Goal: Task Accomplishment & Management: Use online tool/utility

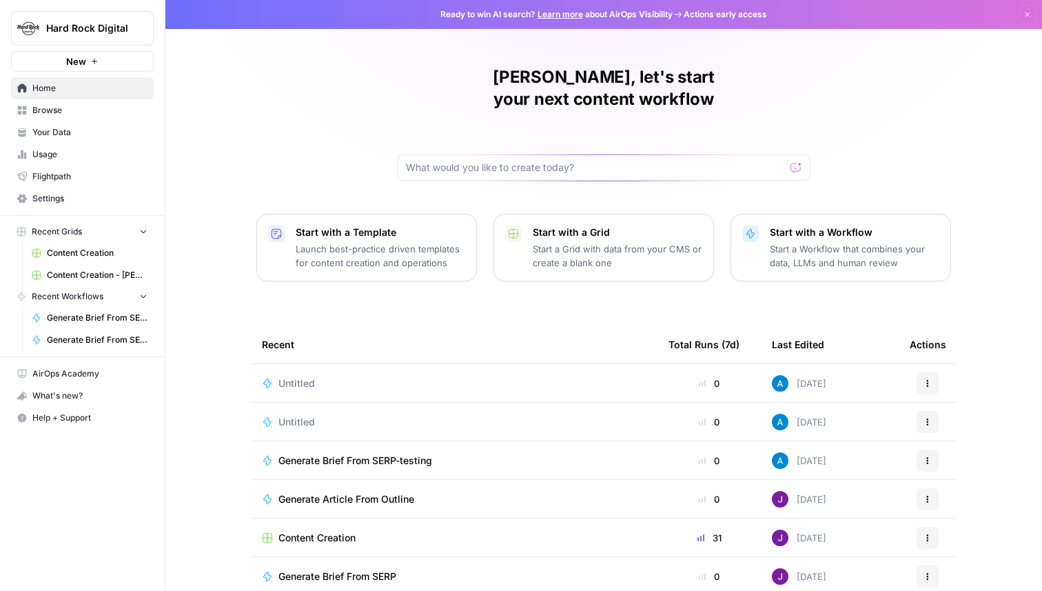
click at [119, 30] on span "Hard Rock Digital" at bounding box center [87, 28] width 83 height 14
type input "anim"
click at [105, 100] on span "Animalz" at bounding box center [133, 103] width 182 height 14
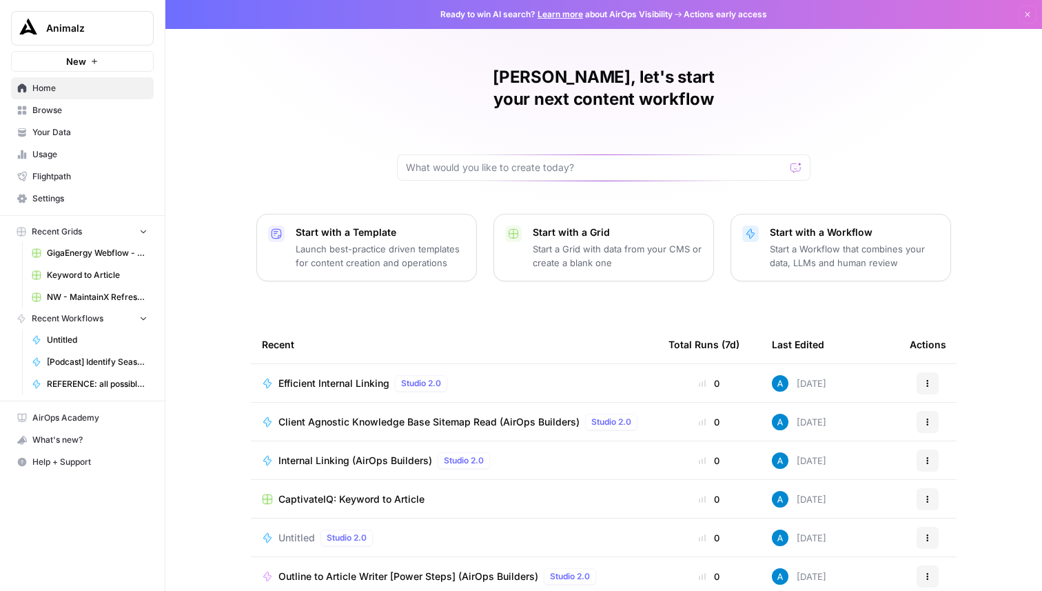
click at [119, 110] on span "Browse" at bounding box center [89, 110] width 115 height 12
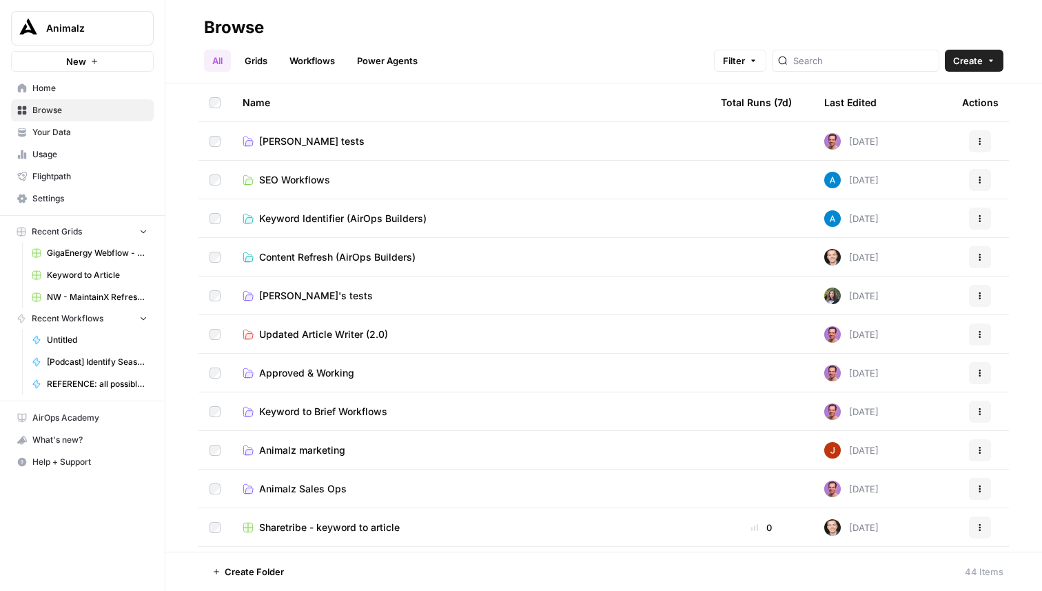
click at [114, 254] on span "GigaEnergy Webflow - Shop Inventories" at bounding box center [97, 253] width 101 height 12
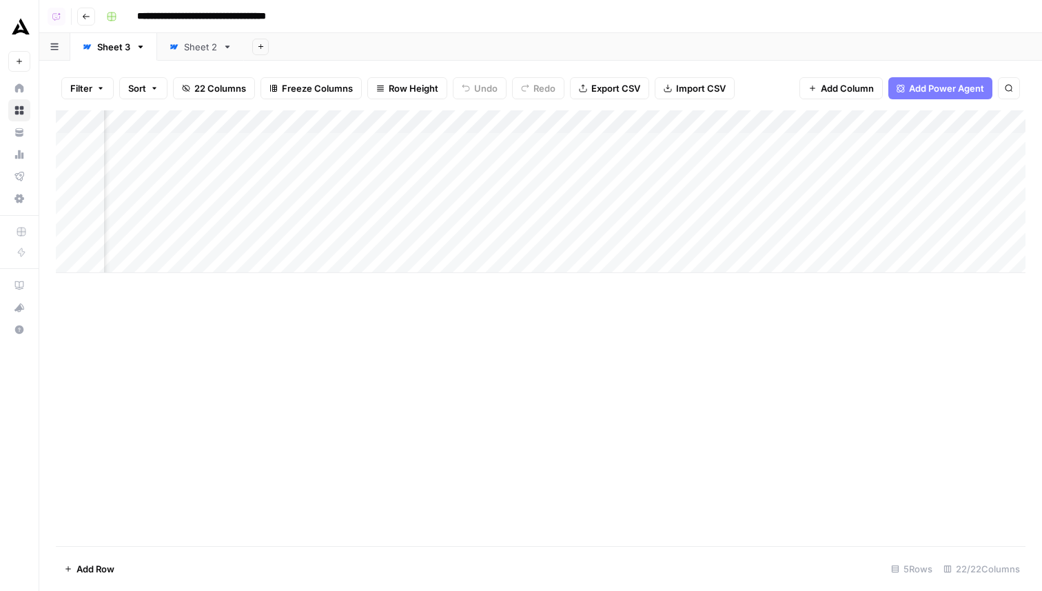
scroll to position [0, 1921]
click at [998, 118] on span "Add Column" at bounding box center [994, 122] width 48 height 12
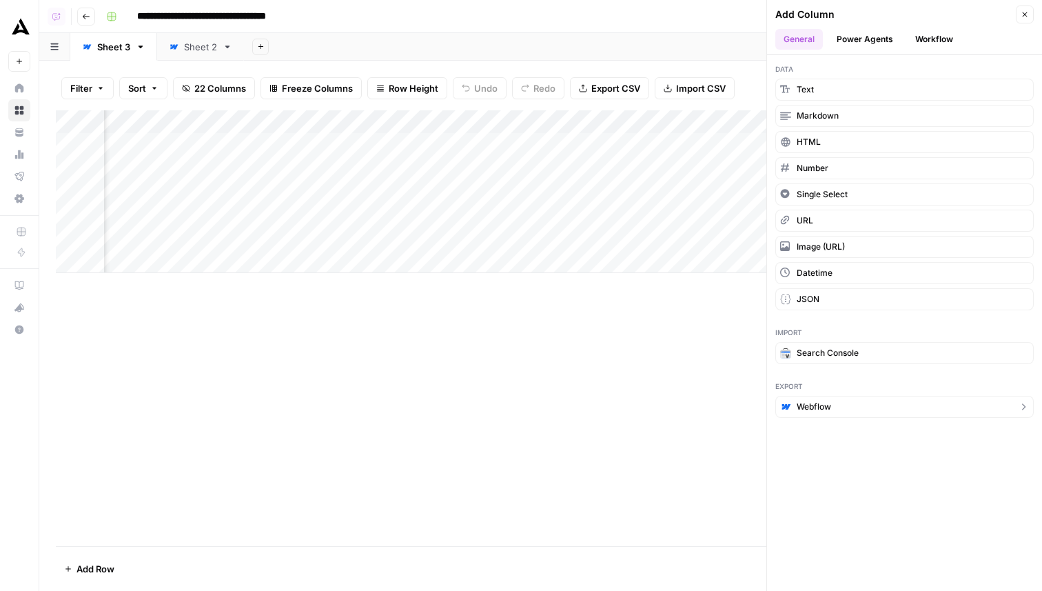
click at [859, 412] on button "Webflow" at bounding box center [904, 407] width 258 height 22
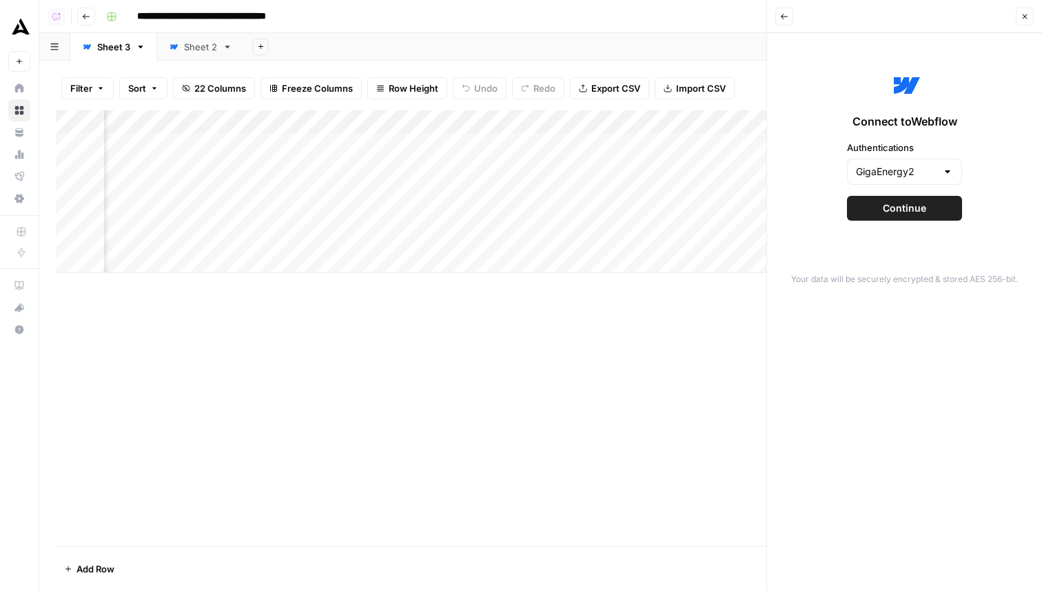
click at [930, 206] on button "Continue" at bounding box center [904, 208] width 115 height 25
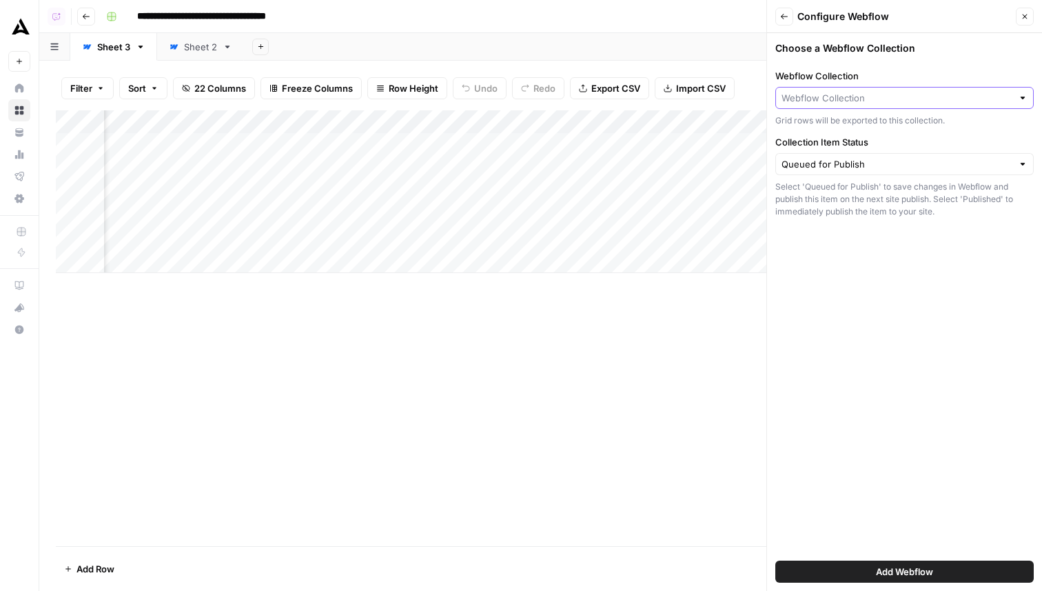
click at [868, 96] on input "Webflow Collection" at bounding box center [897, 98] width 231 height 14
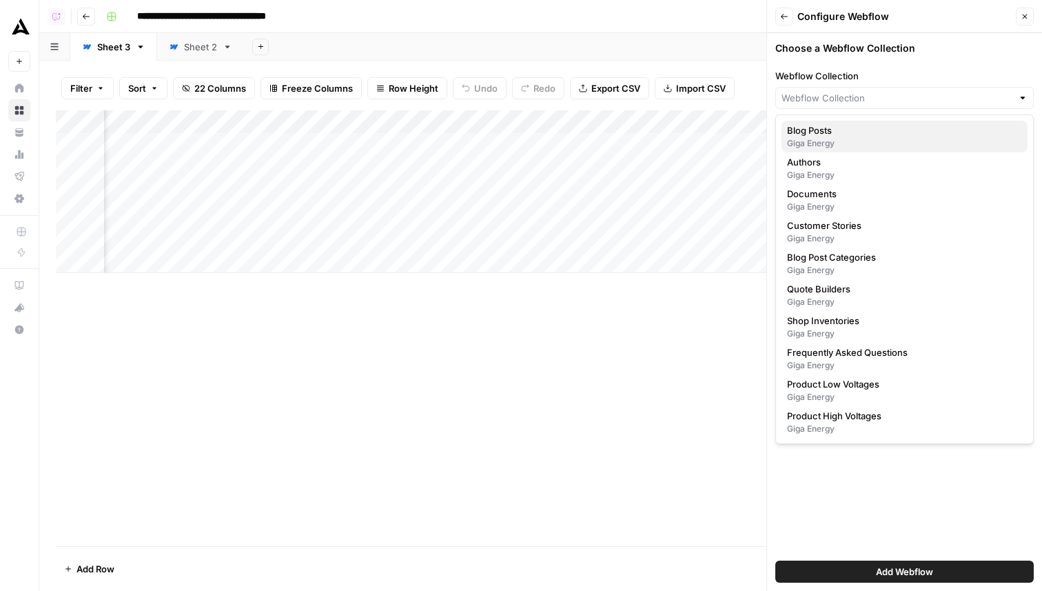
click at [847, 139] on div "Giga Energy" at bounding box center [904, 143] width 235 height 12
type input "Blog Posts"
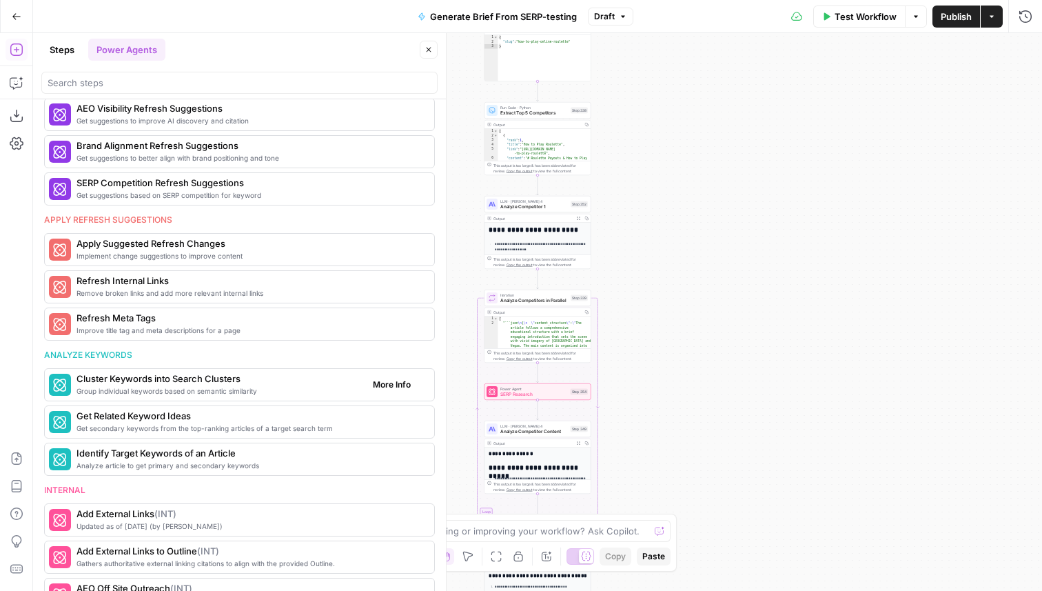
scroll to position [630, 0]
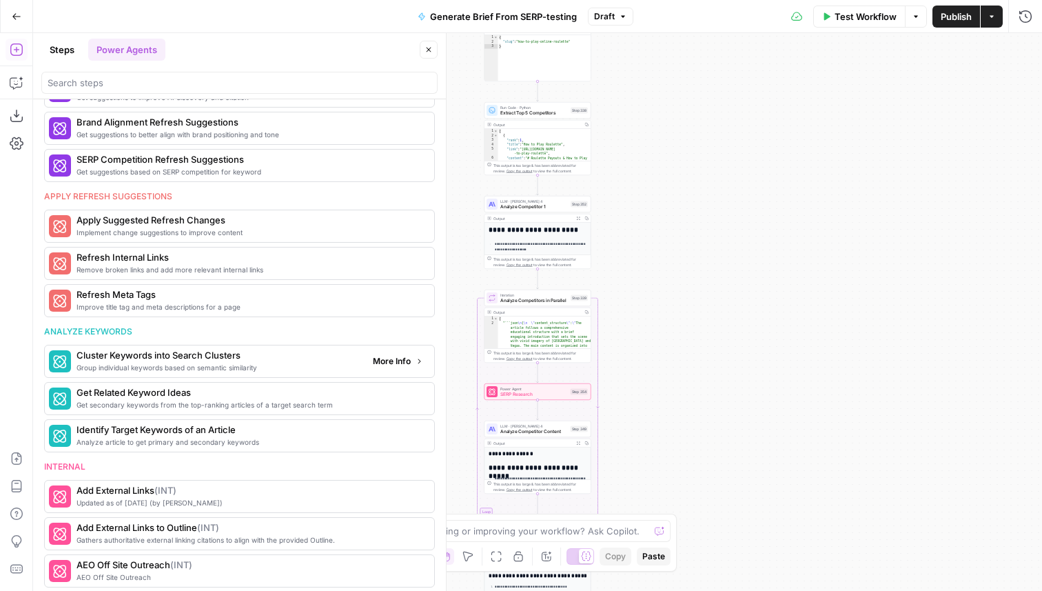
click at [391, 363] on span "More Info" at bounding box center [392, 361] width 38 height 12
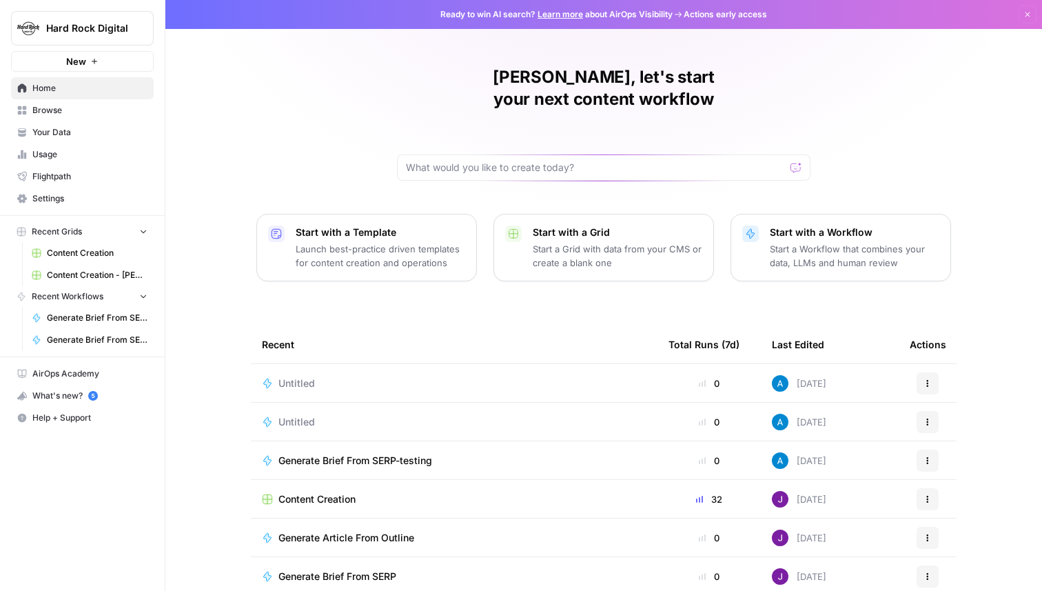
click at [118, 116] on span "Browse" at bounding box center [89, 110] width 115 height 12
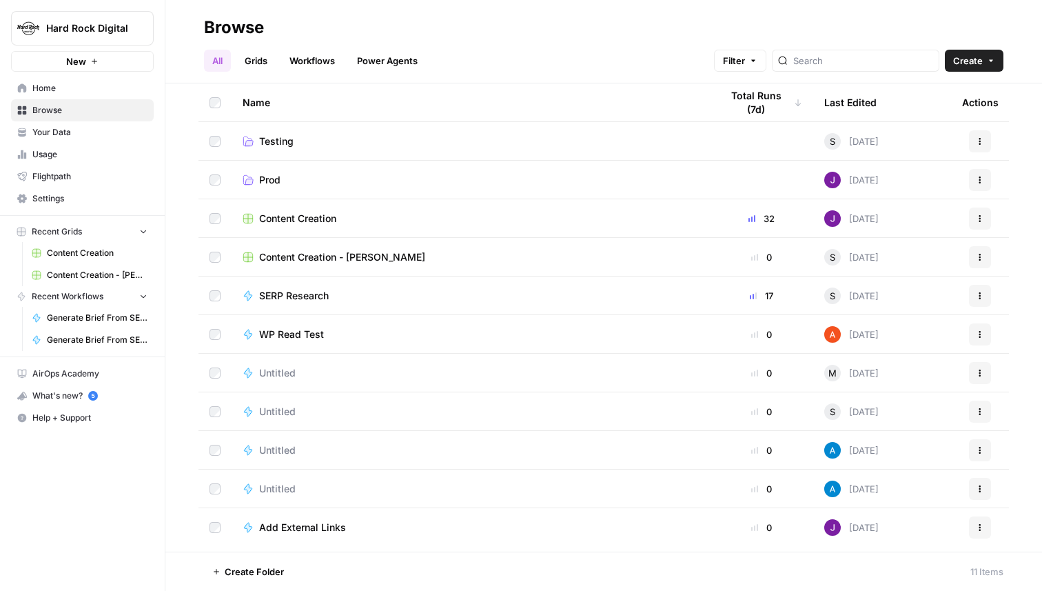
click at [964, 58] on span "Create" at bounding box center [968, 61] width 30 height 14
click at [935, 130] on span "Workflow" at bounding box center [947, 132] width 77 height 14
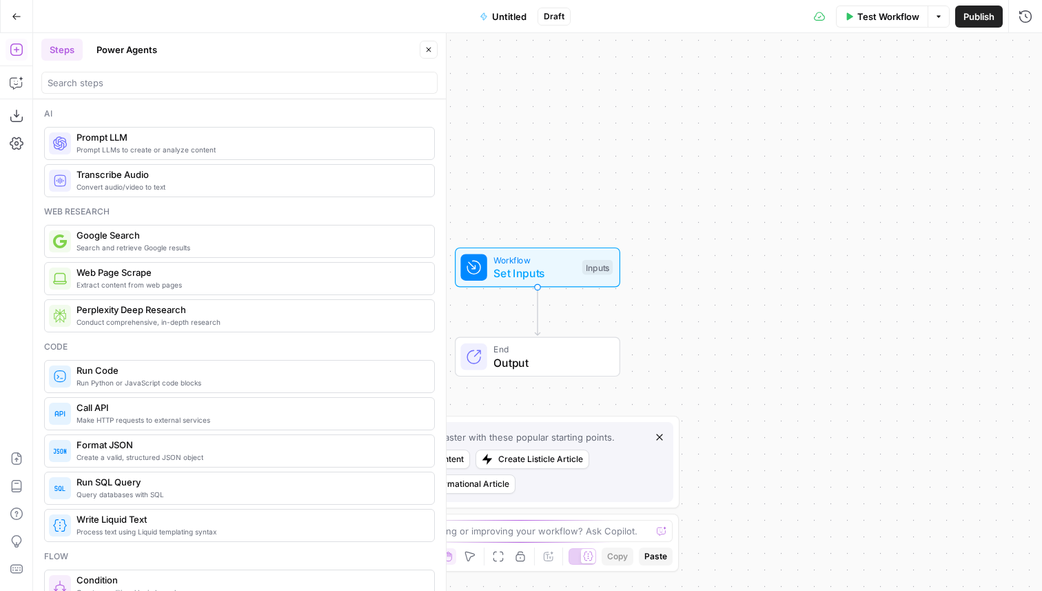
click at [123, 48] on button "Power Agents" at bounding box center [126, 50] width 77 height 22
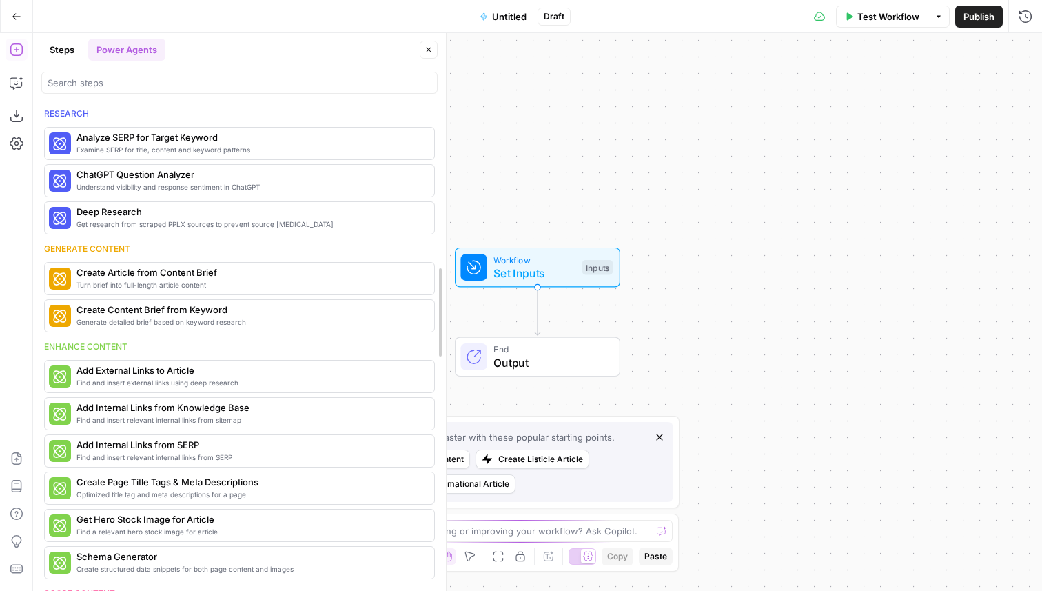
click at [449, 125] on div at bounding box center [446, 312] width 14 height 558
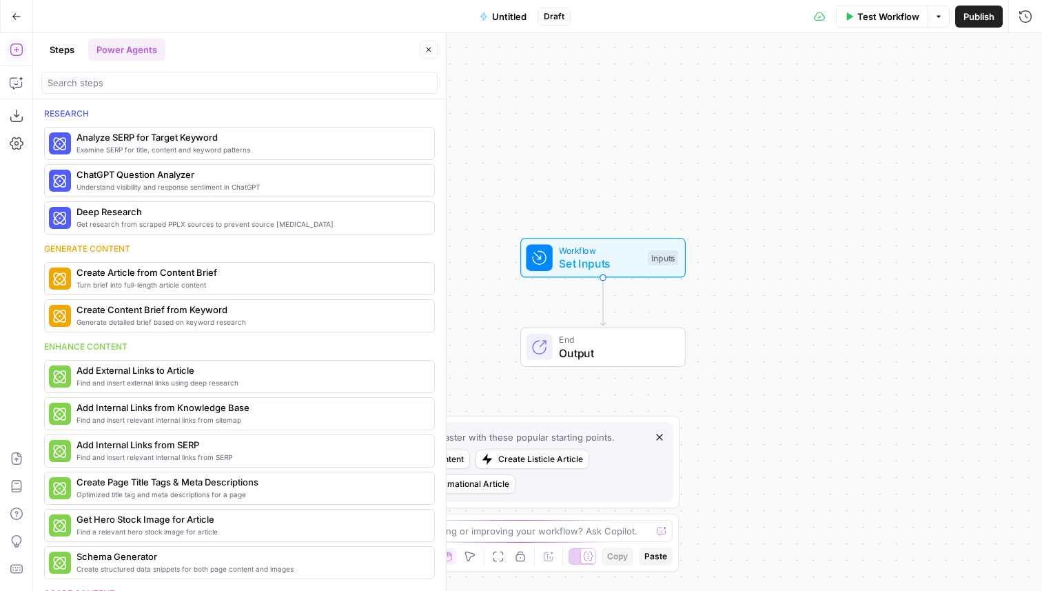
drag, startPoint x: 498, startPoint y: 133, endPoint x: 563, endPoint y: 123, distance: 66.2
click at [563, 123] on div "Workflow Set Inputs Inputs End Output" at bounding box center [537, 312] width 1009 height 558
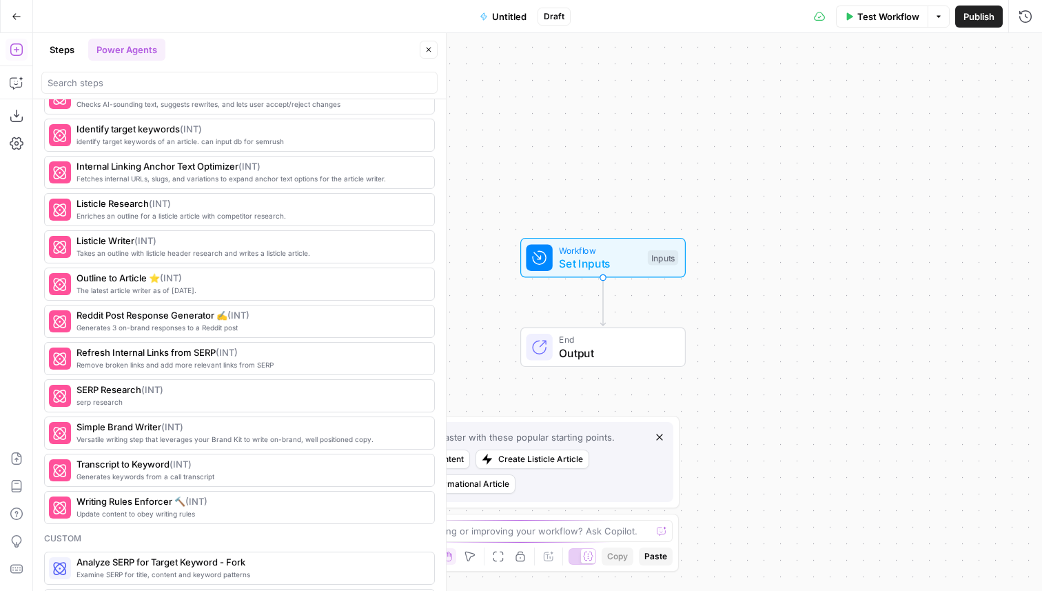
scroll to position [1737, 0]
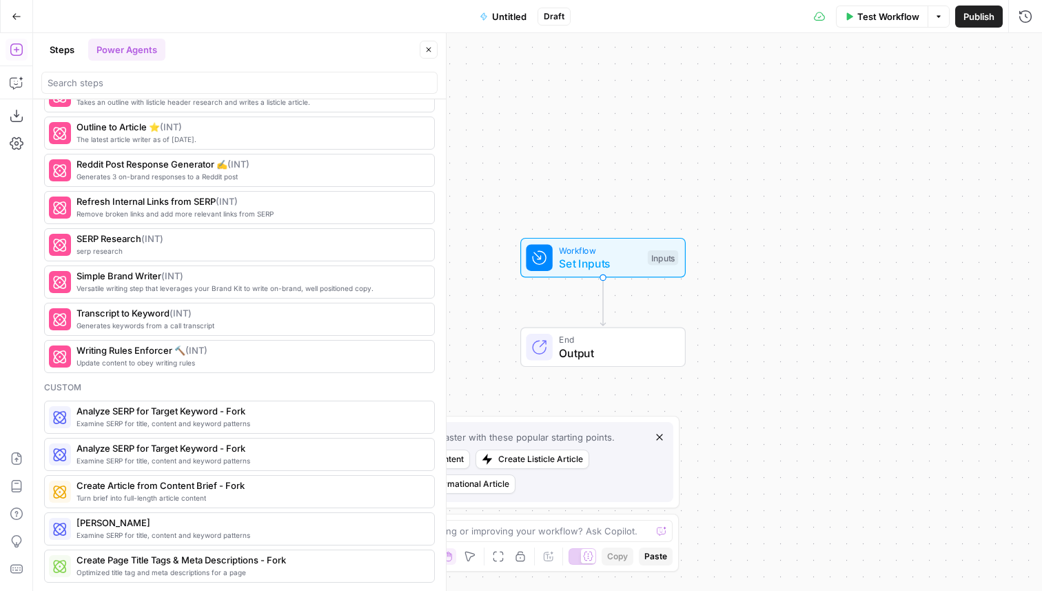
drag, startPoint x: 84, startPoint y: 387, endPoint x: 41, endPoint y: 387, distance: 42.7
click at [41, 387] on div "Research Examine SERP for title, content and keyword patterns Analyze SERP for …" at bounding box center [239, 344] width 413 height 491
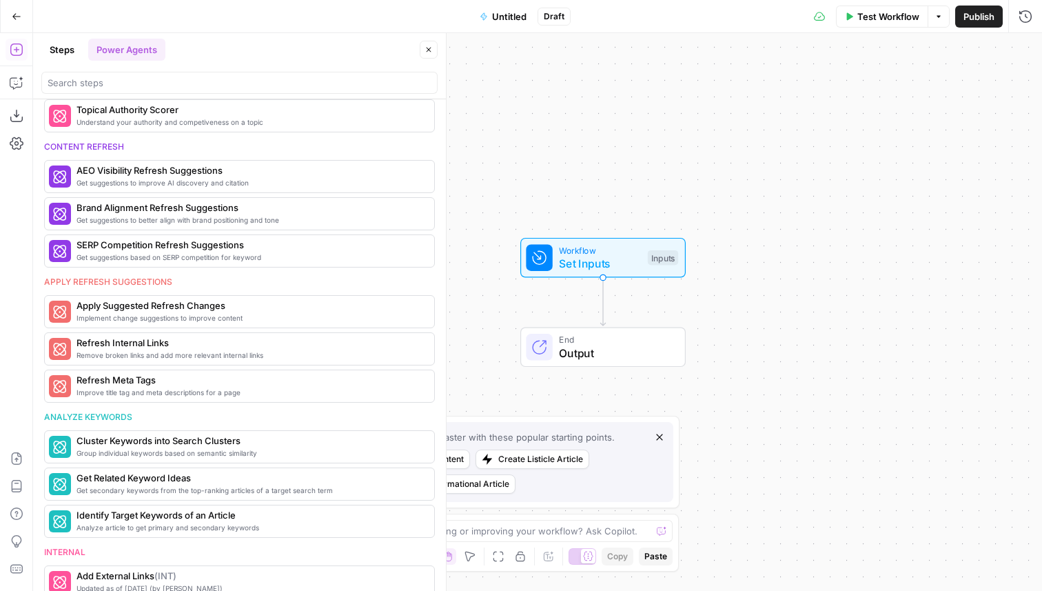
scroll to position [0, 0]
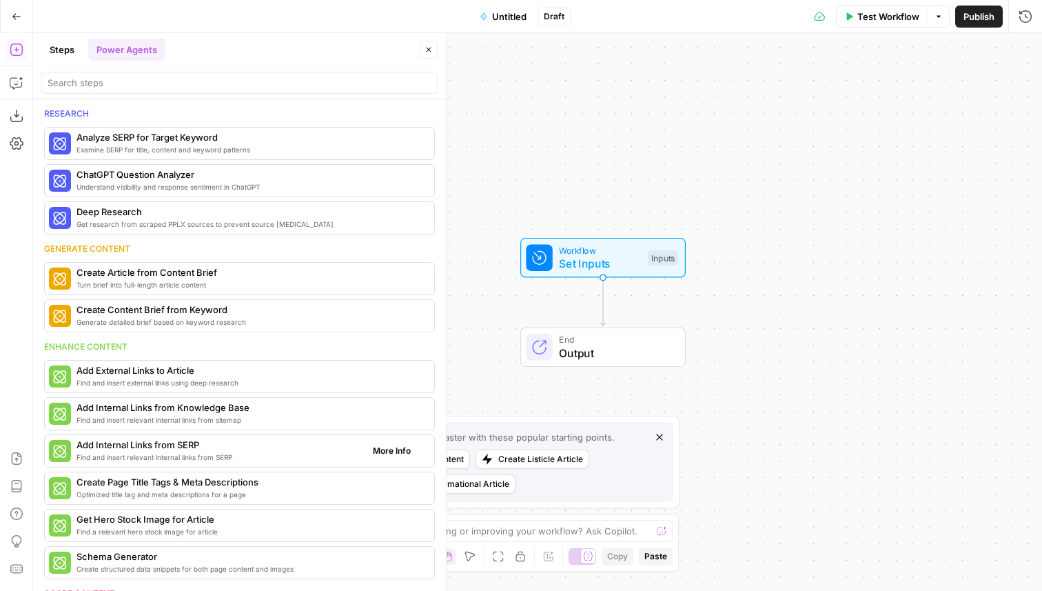
click at [395, 452] on span "More Info" at bounding box center [392, 451] width 38 height 12
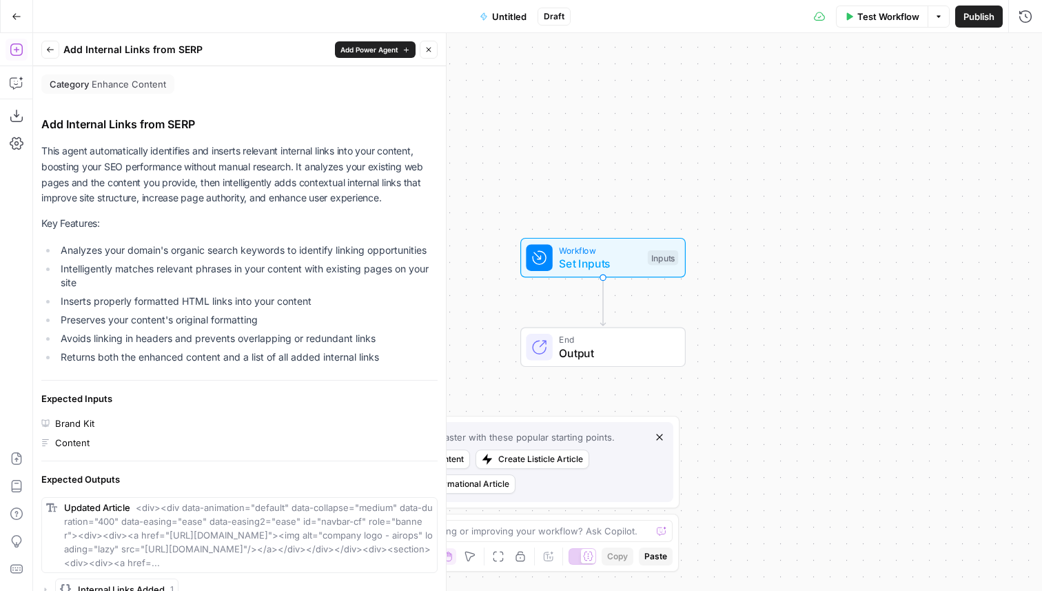
click at [53, 54] on button "Back" at bounding box center [50, 50] width 18 height 18
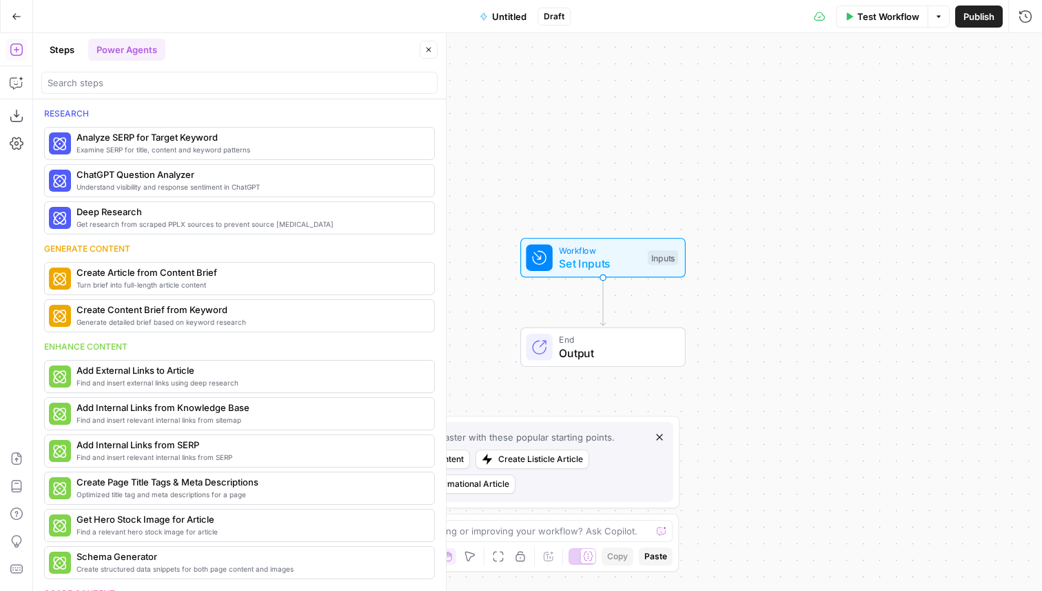
click at [188, 53] on div "Steps Power Agents" at bounding box center [228, 50] width 374 height 22
click at [404, 281] on span "More Info" at bounding box center [392, 278] width 38 height 12
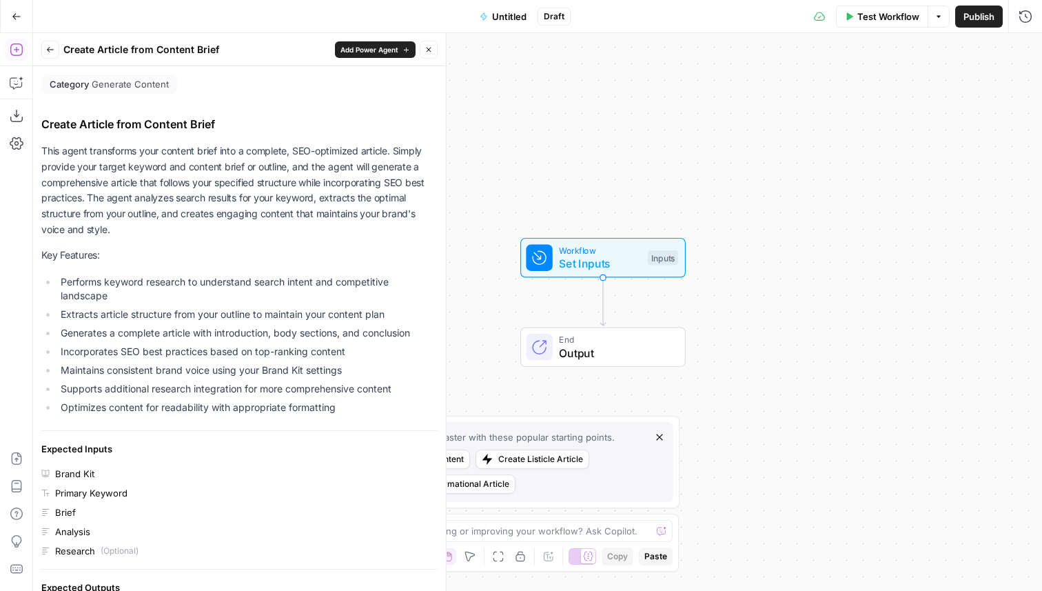
click at [54, 54] on button "Back" at bounding box center [50, 50] width 18 height 18
